Goal: Use online tool/utility: Utilize a website feature to perform a specific function

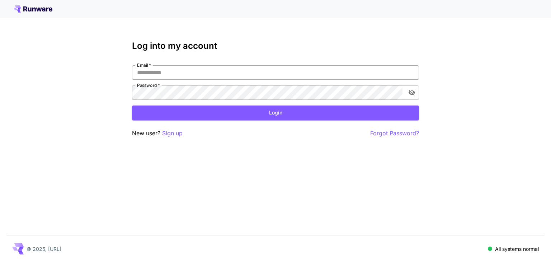
drag, startPoint x: 0, startPoint y: 0, endPoint x: 201, endPoint y: 75, distance: 214.1
click at [201, 75] on input "Email   *" at bounding box center [275, 72] width 287 height 14
type input "**********"
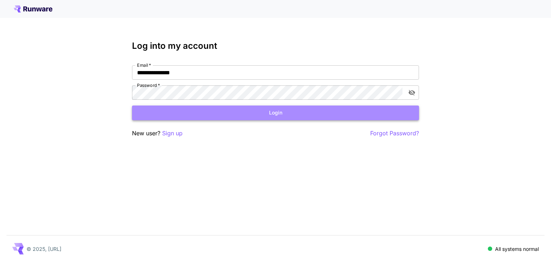
click at [220, 119] on button "Login" at bounding box center [275, 112] width 287 height 15
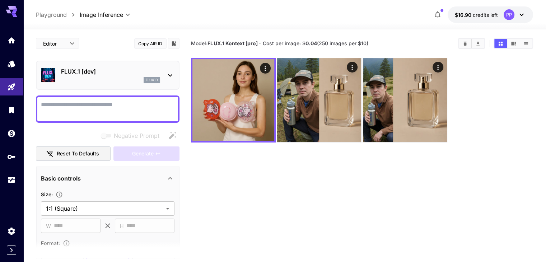
click at [173, 73] on icon at bounding box center [170, 75] width 9 height 9
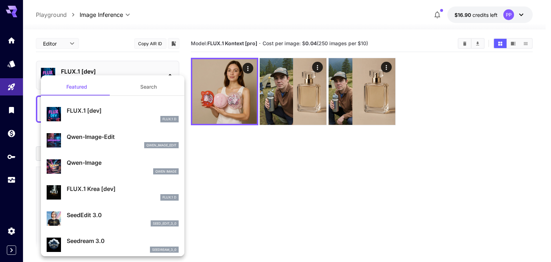
click at [127, 14] on div at bounding box center [275, 131] width 551 height 262
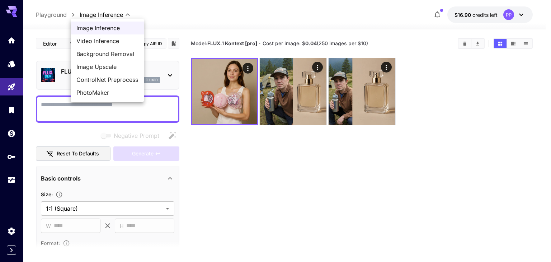
click at [127, 14] on body "**********" at bounding box center [275, 159] width 551 height 319
click at [122, 78] on span "ControlNet Preprocess" at bounding box center [107, 79] width 62 height 9
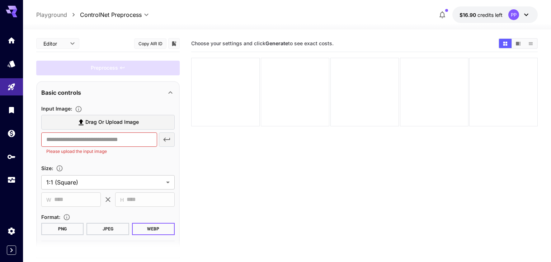
click at [145, 17] on body "**********" at bounding box center [275, 159] width 551 height 319
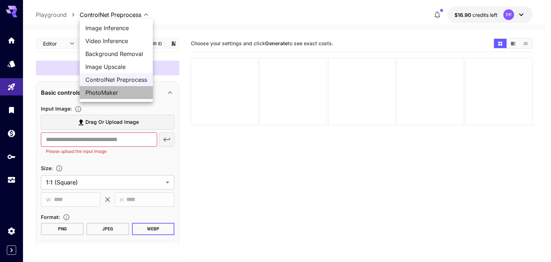
click at [109, 93] on span "PhotoMaker" at bounding box center [116, 92] width 62 height 9
type input "**********"
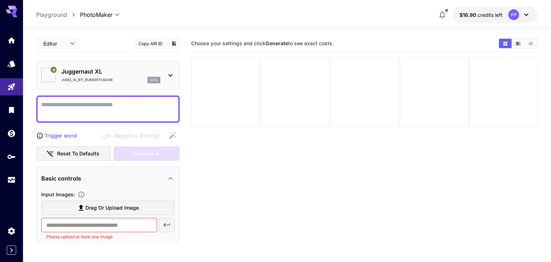
type input "*********"
type input "*******"
click at [170, 177] on icon at bounding box center [170, 178] width 4 height 3
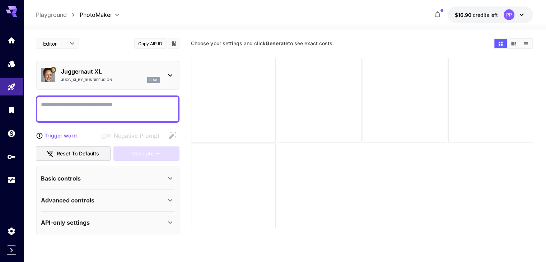
click at [170, 198] on icon at bounding box center [170, 200] width 9 height 9
click at [126, 208] on div "Advanced controls" at bounding box center [107, 200] width 133 height 17
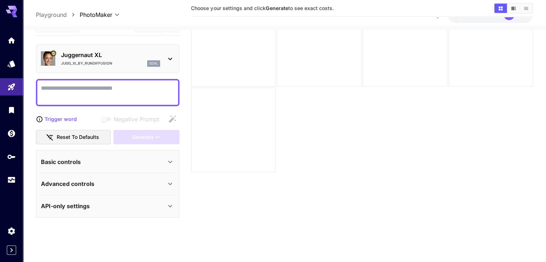
scroll to position [57, 0]
click at [159, 181] on div "Advanced controls" at bounding box center [103, 183] width 125 height 9
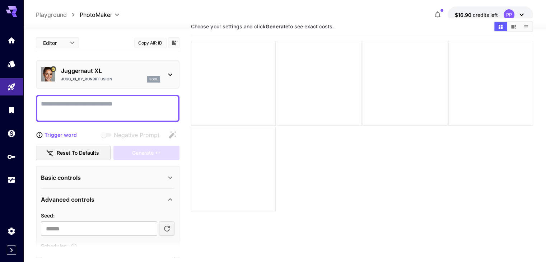
scroll to position [0, 0]
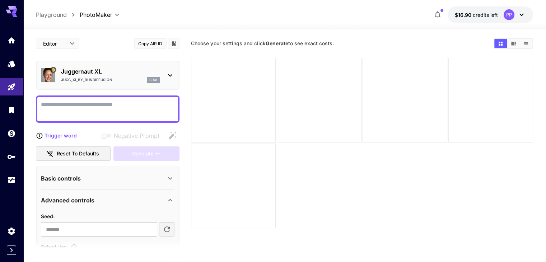
click at [72, 137] on p "Trigger word" at bounding box center [60, 136] width 32 height 8
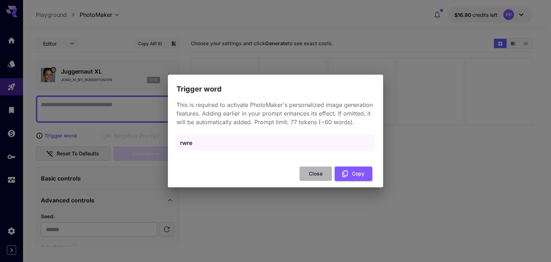
click at [314, 173] on button "Close" at bounding box center [316, 173] width 32 height 15
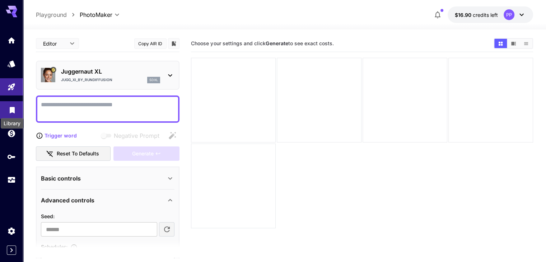
click at [15, 112] on icon "Library" at bounding box center [12, 108] width 9 height 9
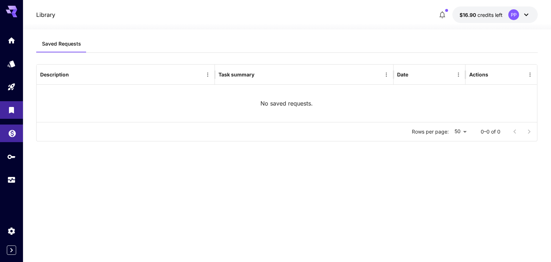
click at [5, 132] on link at bounding box center [11, 133] width 23 height 18
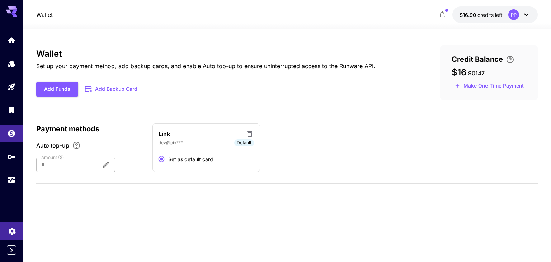
click at [9, 225] on div "Settings" at bounding box center [12, 228] width 9 height 9
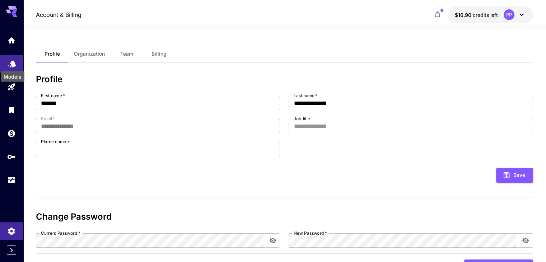
click at [9, 60] on icon "Models" at bounding box center [12, 61] width 9 height 9
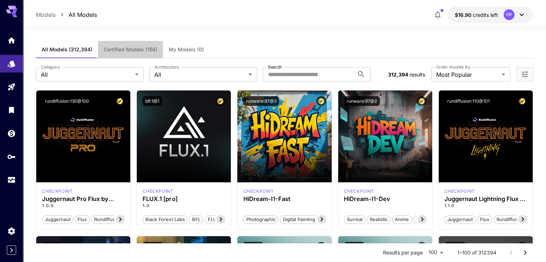
click at [133, 49] on span "Certified Models (159)" at bounding box center [130, 49] width 53 height 6
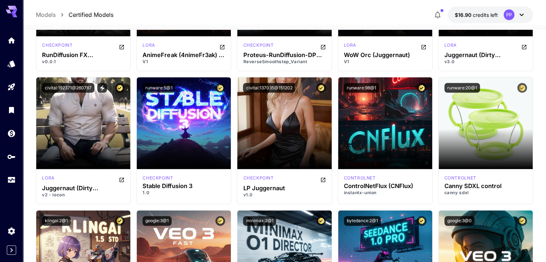
scroll to position [3305, 0]
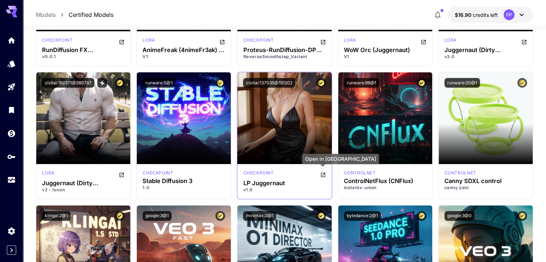
click at [322, 173] on icon "Open in CivitAI" at bounding box center [323, 175] width 6 height 6
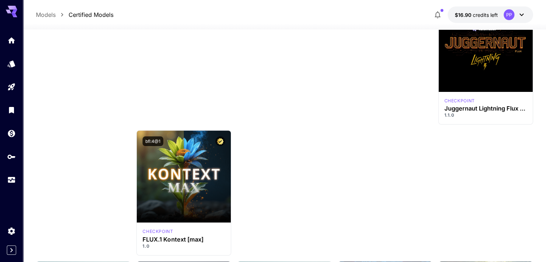
scroll to position [0, 0]
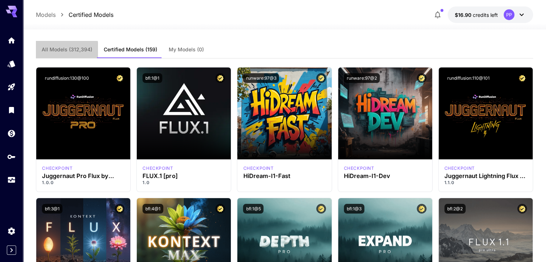
click at [65, 51] on span "All Models (312,394)" at bounding box center [67, 49] width 51 height 6
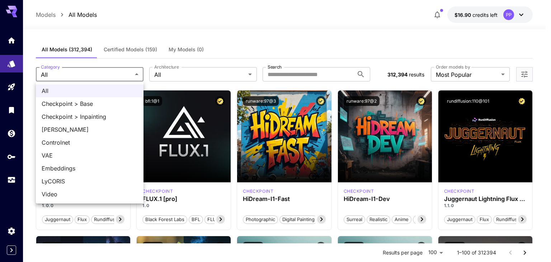
click at [73, 114] on span "Checkpoint > Inpainting" at bounding box center [90, 116] width 96 height 9
type input "**********"
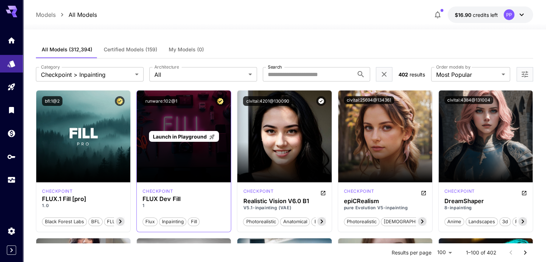
click at [182, 136] on span "Launch in Playground" at bounding box center [180, 136] width 54 height 6
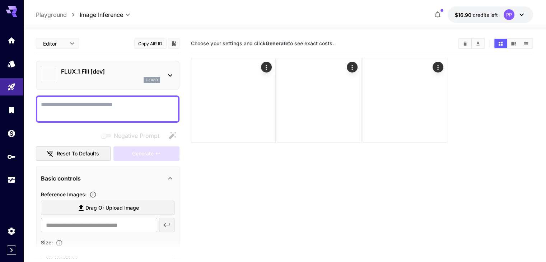
type input "*******"
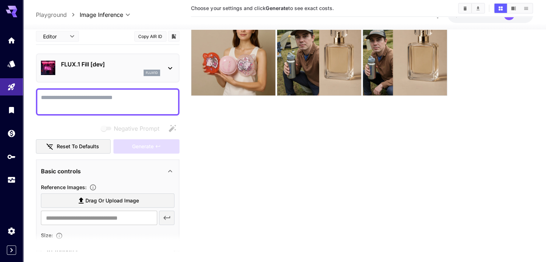
scroll to position [57, 0]
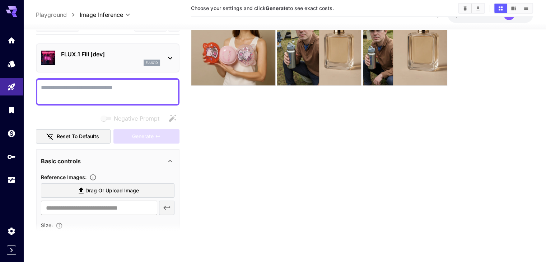
click at [70, 218] on section "**********" at bounding box center [107, 217] width 133 height 91
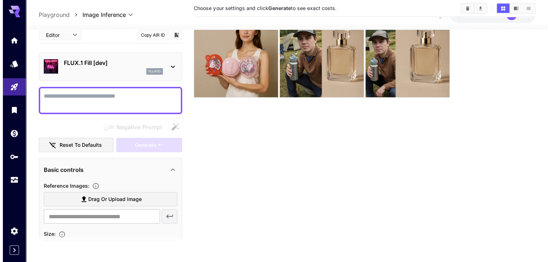
scroll to position [0, 0]
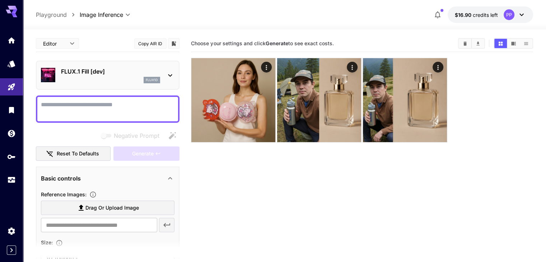
click at [169, 78] on icon at bounding box center [170, 75] width 9 height 9
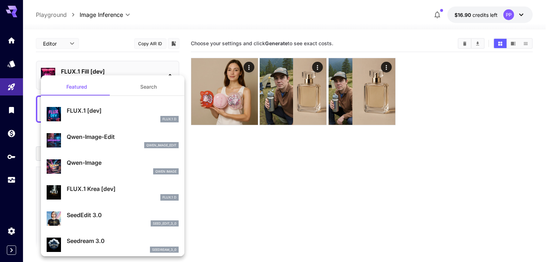
click at [287, 177] on div at bounding box center [275, 131] width 551 height 262
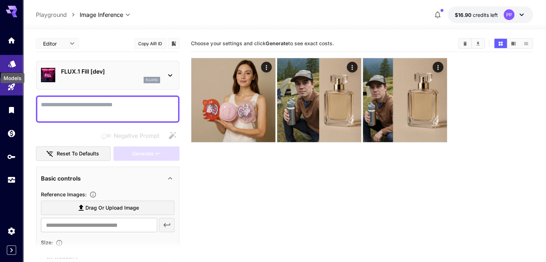
click at [14, 63] on icon "Models" at bounding box center [12, 61] width 8 height 7
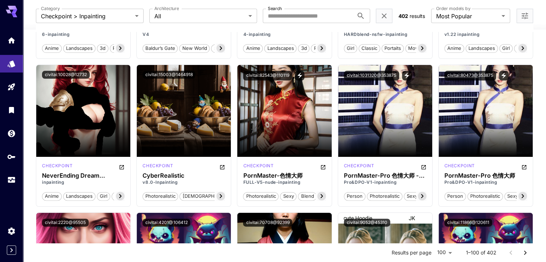
scroll to position [866, 0]
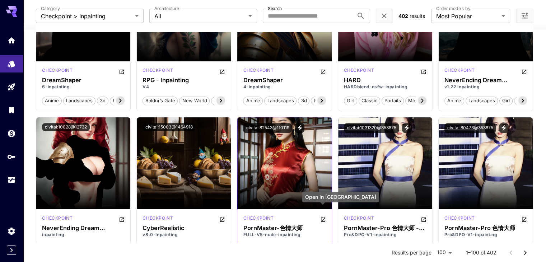
click at [324, 217] on icon "Open in CivitAI" at bounding box center [323, 220] width 6 height 6
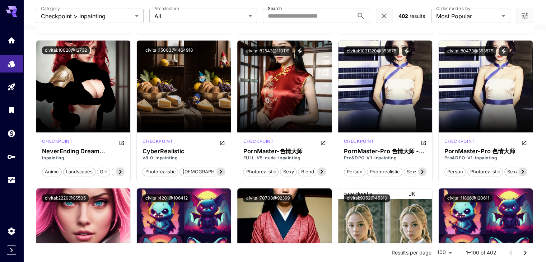
scroll to position [910, 0]
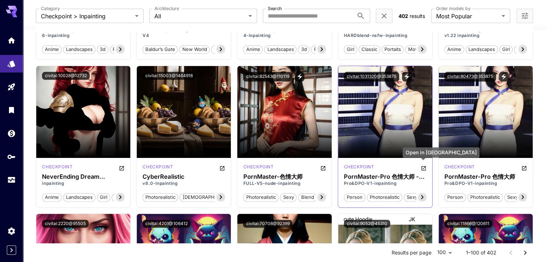
click at [423, 169] on icon "Open in CivitAI" at bounding box center [423, 168] width 4 height 4
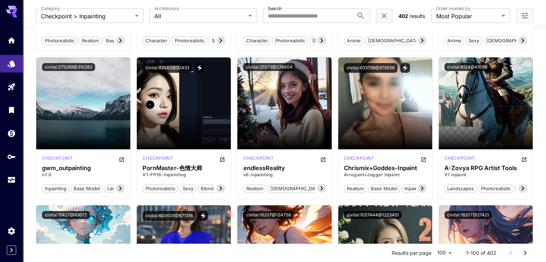
scroll to position [2239, 0]
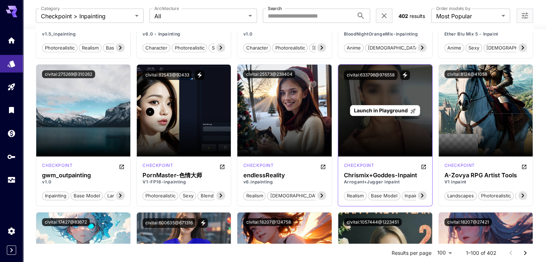
click at [367, 119] on div "Launch in Playground" at bounding box center [385, 111] width 94 height 92
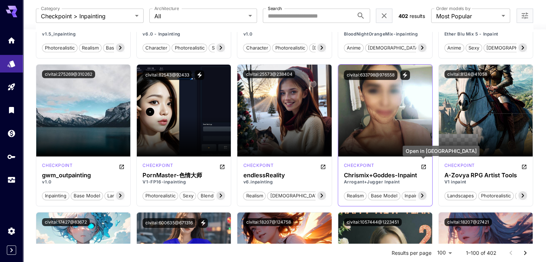
click at [424, 168] on icon "Open in CivitAI" at bounding box center [423, 167] width 4 height 4
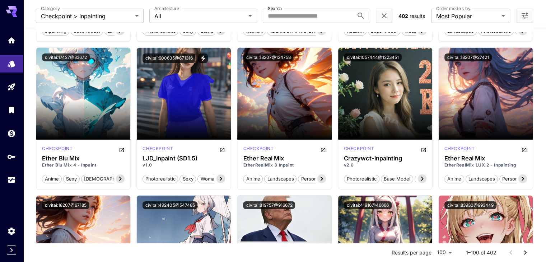
scroll to position [2414, 0]
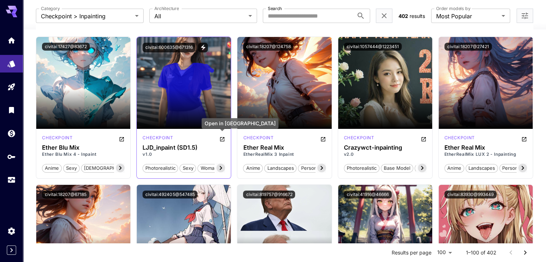
click at [221, 136] on icon "Open in CivitAI" at bounding box center [222, 139] width 6 height 6
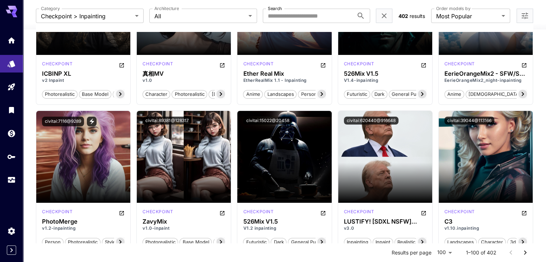
scroll to position [2786, 0]
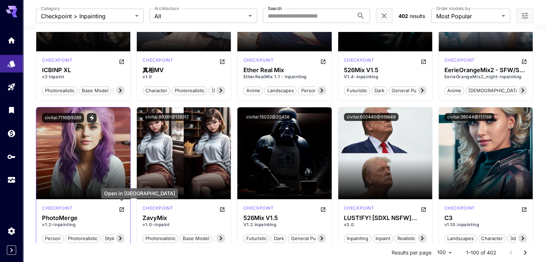
click at [121, 209] on icon "Open in CivitAI" at bounding box center [122, 210] width 6 height 6
